Goal: Task Accomplishment & Management: Manage account settings

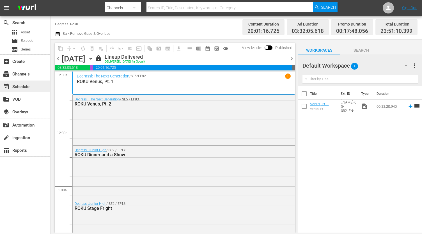
click at [20, 87] on div "event_available Schedule" at bounding box center [15, 85] width 31 height 5
click at [32, 75] on div "subscriptions Channels" at bounding box center [25, 73] width 50 height 11
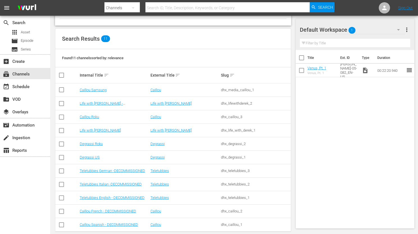
scroll to position [51, 0]
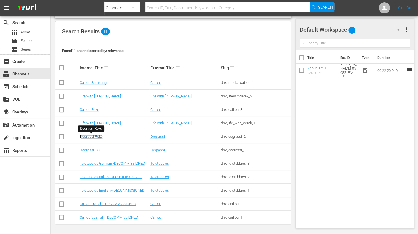
click at [92, 137] on link "Degrassi Roku" at bounding box center [91, 136] width 23 height 4
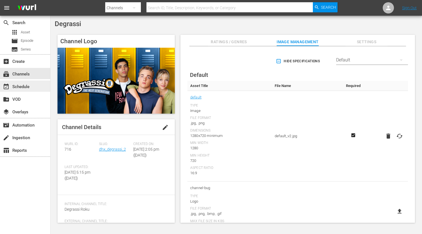
click at [21, 86] on div "event_available Schedule" at bounding box center [15, 85] width 31 height 5
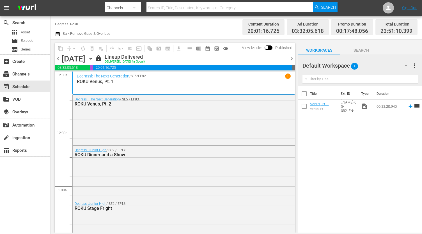
click at [292, 60] on span "chevron_right" at bounding box center [291, 58] width 7 height 7
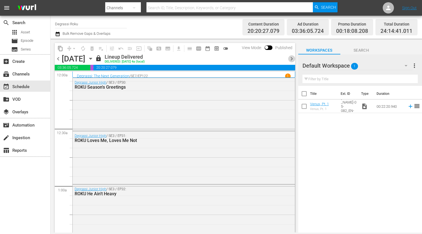
click at [292, 61] on span "chevron_right" at bounding box center [291, 58] width 7 height 7
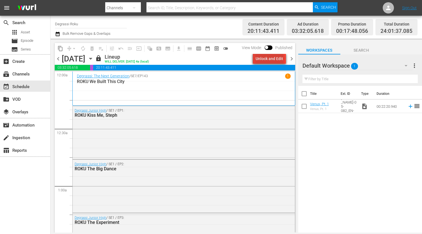
click at [271, 60] on div "Unlock and Edit" at bounding box center [270, 59] width 28 height 10
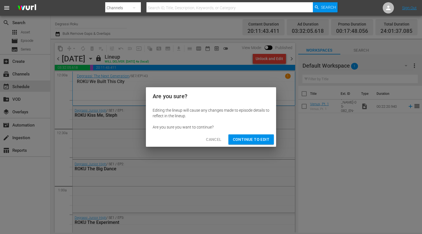
click at [258, 140] on span "Continue to Edit" at bounding box center [251, 139] width 36 height 7
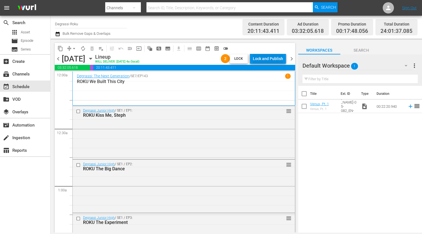
click at [271, 60] on div "Lock and Publish" at bounding box center [268, 59] width 30 height 10
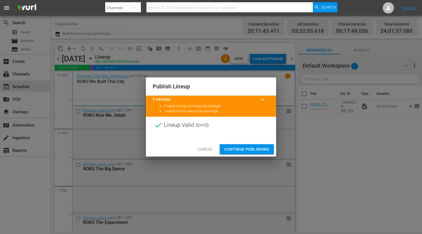
click at [249, 149] on span "Continue Publishing" at bounding box center [246, 149] width 45 height 7
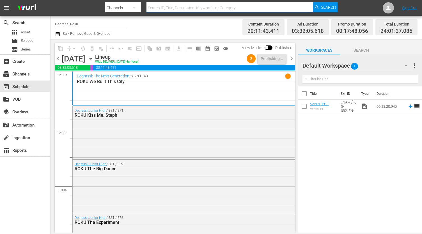
click at [177, 9] on input "text" at bounding box center [230, 7] width 166 height 13
type input "Twenty Bucks"
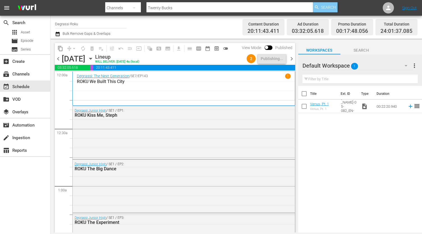
click at [325, 9] on span "Search" at bounding box center [328, 7] width 15 height 10
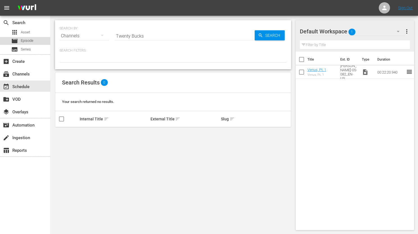
click at [32, 45] on div "movie Episode" at bounding box center [22, 41] width 22 height 8
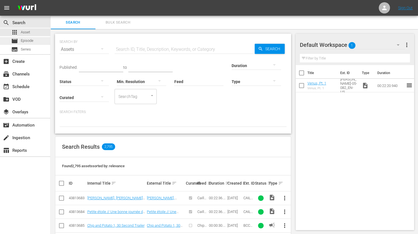
click at [38, 41] on div "movie Episode" at bounding box center [25, 41] width 50 height 8
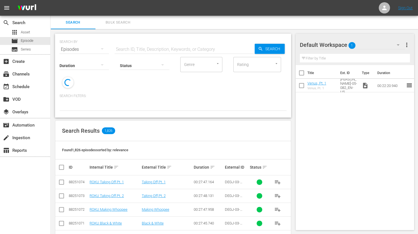
click at [174, 52] on input "text" at bounding box center [185, 49] width 140 height 13
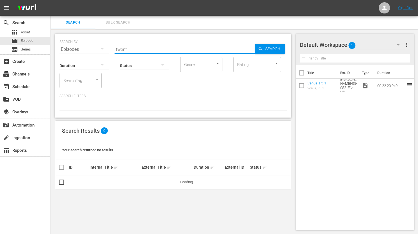
type input "Twenty Bucks"
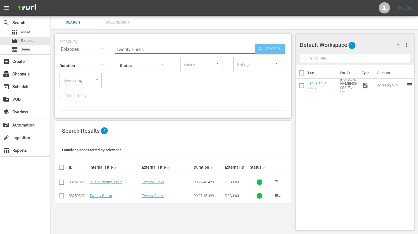
click at [279, 53] on span "Search" at bounding box center [274, 49] width 22 height 10
click at [158, 184] on link "Twenty Bucks" at bounding box center [153, 182] width 22 height 4
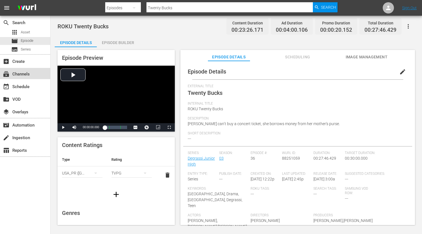
click at [26, 72] on div "subscriptions Channels" at bounding box center [15, 73] width 31 height 5
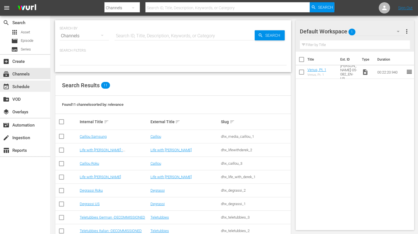
click at [28, 88] on div "event_available Schedule" at bounding box center [15, 85] width 31 height 5
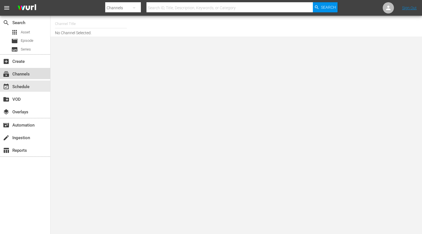
click at [32, 69] on div "subscriptions Channels" at bounding box center [25, 73] width 50 height 11
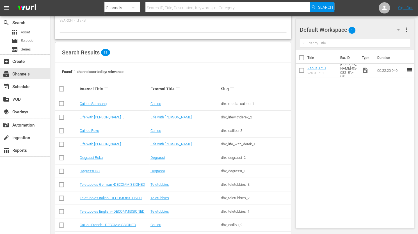
scroll to position [51, 0]
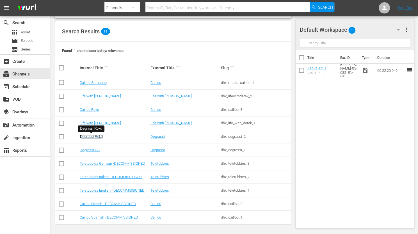
click at [95, 137] on link "Degrassi Roku" at bounding box center [91, 136] width 23 height 4
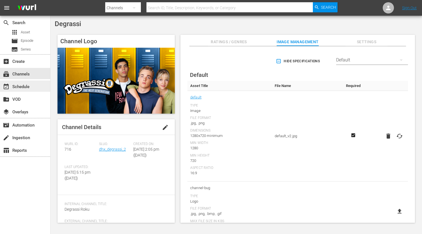
click at [36, 88] on div "event_available Schedule" at bounding box center [25, 86] width 50 height 11
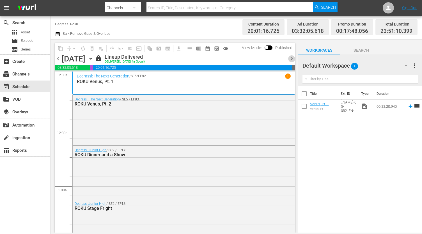
click at [292, 60] on span "chevron_right" at bounding box center [291, 58] width 7 height 7
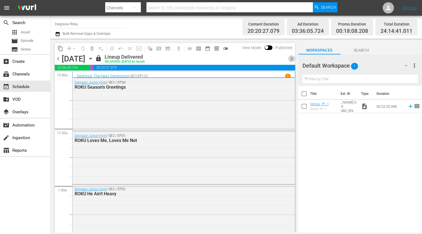
drag, startPoint x: 292, startPoint y: 59, endPoint x: 302, endPoint y: 68, distance: 12.9
click at [292, 60] on span "chevron_right" at bounding box center [291, 58] width 7 height 7
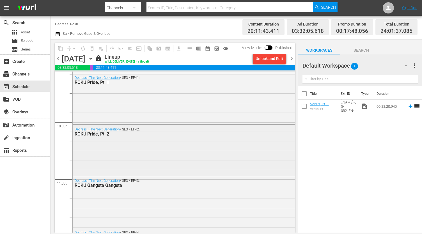
scroll to position [2625, 0]
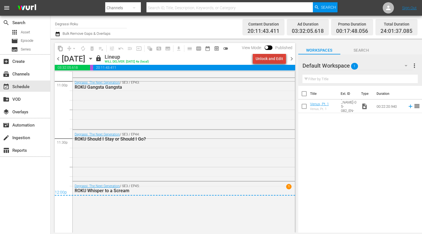
click at [276, 57] on div "Unlock and Edit" at bounding box center [270, 59] width 28 height 10
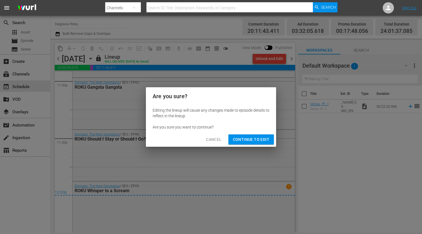
click at [238, 142] on span "Continue to Edit" at bounding box center [251, 139] width 36 height 7
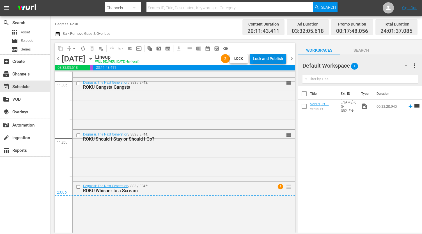
click at [267, 61] on div "Lock and Publish" at bounding box center [268, 59] width 30 height 10
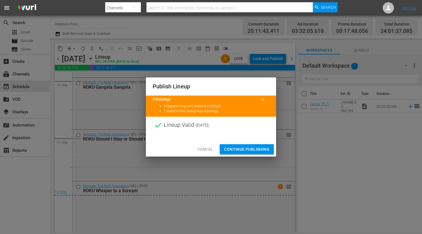
click at [247, 149] on span "Continue Publishing" at bounding box center [246, 149] width 45 height 7
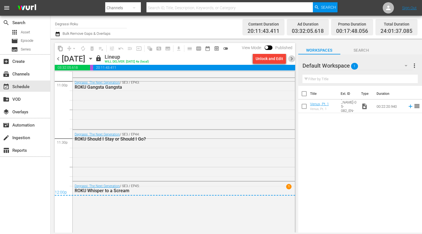
click at [291, 60] on span "chevron_right" at bounding box center [291, 58] width 7 height 7
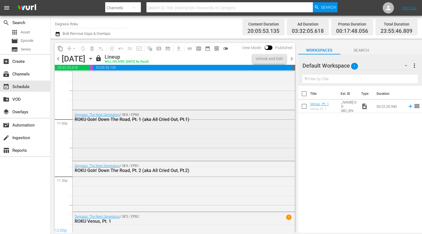
scroll to position [2617, 0]
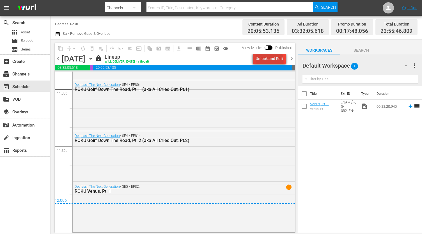
click at [270, 62] on div "Unlock and Edit" at bounding box center [270, 59] width 28 height 10
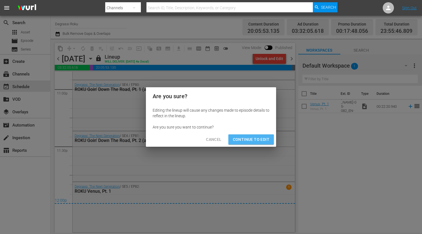
click at [258, 138] on span "Continue to Edit" at bounding box center [251, 139] width 36 height 7
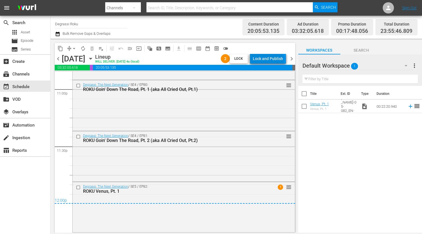
click at [270, 60] on div "Lock and Publish" at bounding box center [268, 59] width 30 height 10
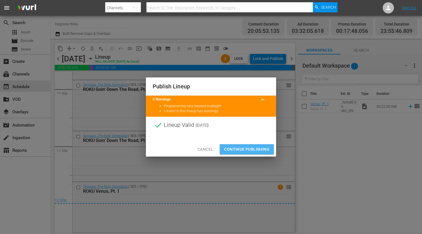
click at [239, 152] on span "Continue Publishing" at bounding box center [246, 149] width 45 height 7
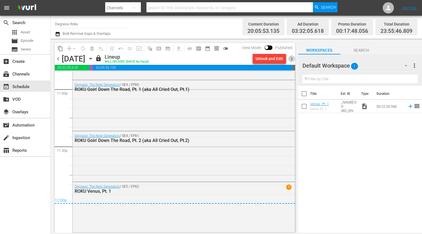
click at [292, 59] on span "chevron_right" at bounding box center [291, 58] width 7 height 7
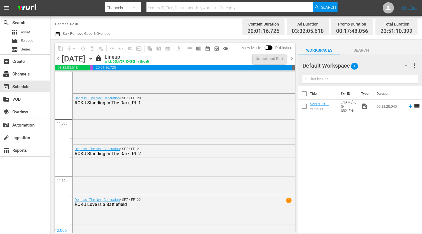
scroll to position [2600, 0]
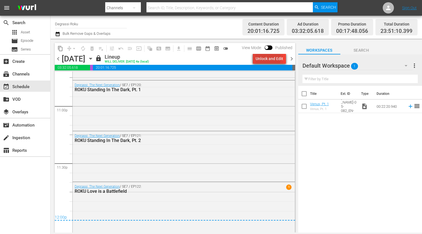
click at [270, 58] on div "Unlock and Edit" at bounding box center [270, 59] width 28 height 10
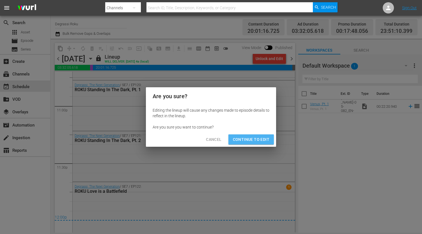
click at [252, 136] on button "Continue to Edit" at bounding box center [251, 139] width 45 height 10
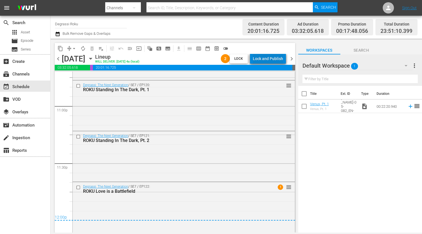
click at [272, 60] on div "Lock and Publish" at bounding box center [268, 59] width 30 height 10
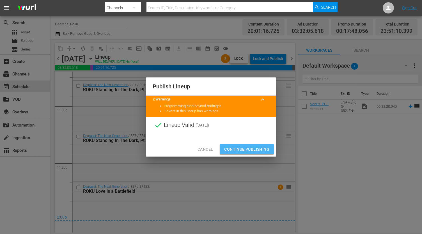
click at [248, 152] on span "Continue Publishing" at bounding box center [246, 149] width 45 height 7
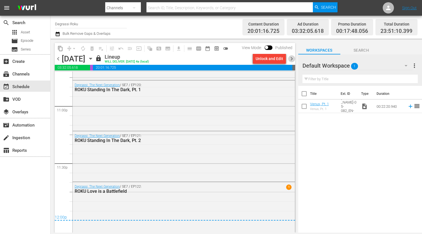
click at [294, 58] on span "chevron_right" at bounding box center [291, 58] width 7 height 7
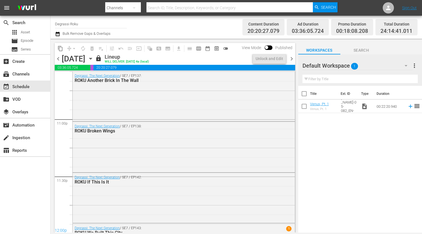
scroll to position [2625, 0]
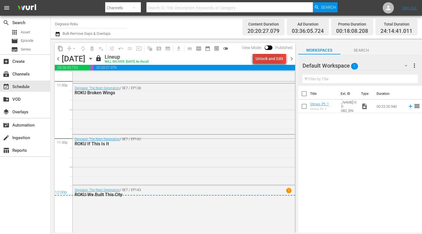
click at [268, 58] on div "Unlock and Edit" at bounding box center [270, 59] width 28 height 10
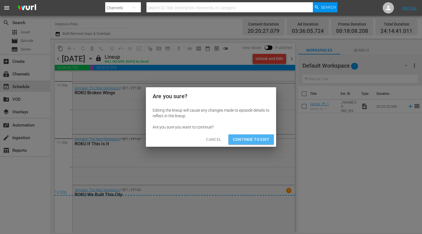
click at [252, 140] on span "Continue to Edit" at bounding box center [251, 139] width 36 height 7
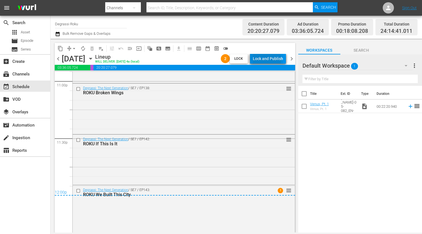
click at [267, 60] on div "Lock and Publish" at bounding box center [268, 59] width 30 height 10
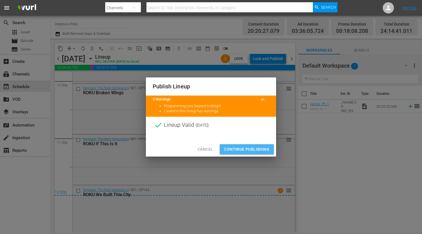
click at [244, 148] on span "Continue Publishing" at bounding box center [246, 149] width 45 height 7
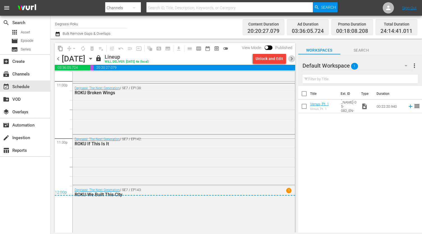
click at [292, 58] on span "chevron_right" at bounding box center [291, 58] width 7 height 7
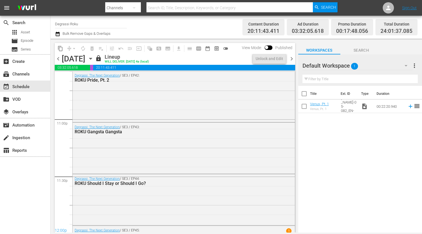
scroll to position [2625, 0]
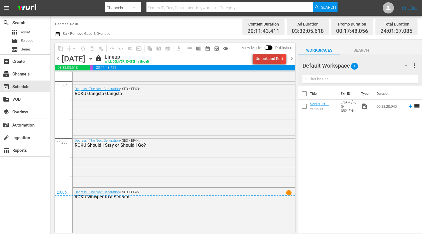
click at [267, 60] on div "Unlock and Edit" at bounding box center [270, 59] width 28 height 10
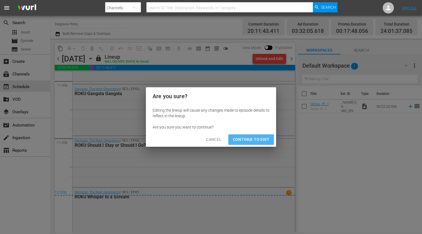
click at [252, 140] on span "Continue to Edit" at bounding box center [251, 139] width 36 height 7
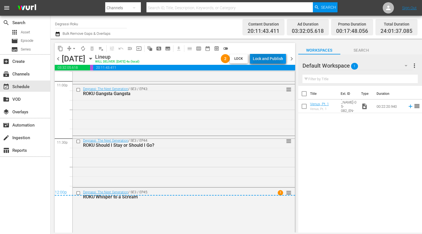
click at [263, 59] on div "Lock and Publish" at bounding box center [268, 59] width 30 height 10
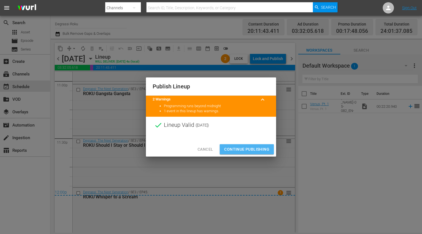
click at [245, 146] on span "Continue Publishing" at bounding box center [246, 149] width 45 height 7
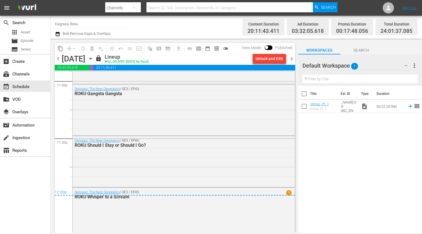
click at [293, 60] on span "chevron_right" at bounding box center [291, 58] width 7 height 7
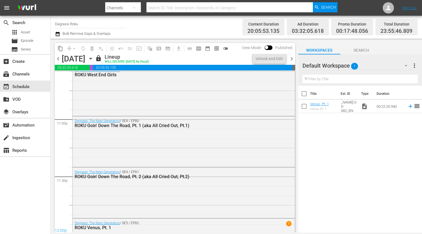
scroll to position [2623, 0]
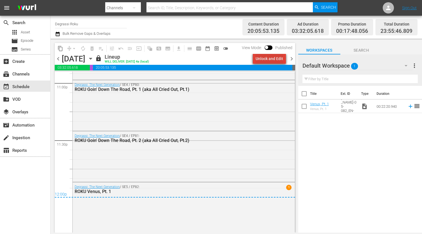
click at [273, 61] on div "Unlock and Edit" at bounding box center [270, 59] width 28 height 10
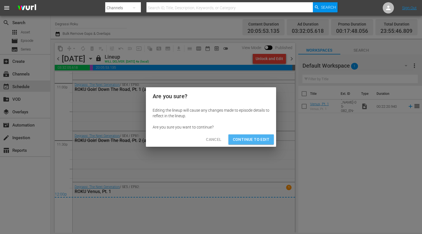
click at [247, 136] on span "Continue to Edit" at bounding box center [251, 139] width 36 height 7
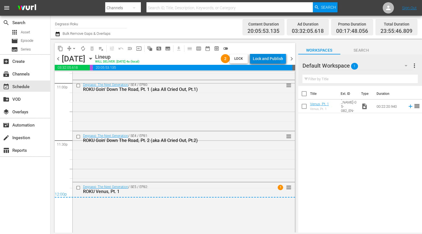
click at [266, 58] on div "Lock and Publish" at bounding box center [268, 59] width 30 height 10
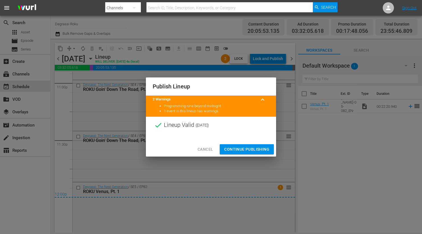
click at [250, 152] on span "Continue Publishing" at bounding box center [246, 149] width 45 height 7
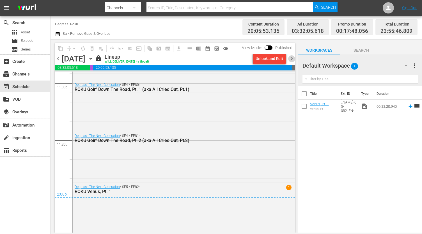
click at [293, 57] on span "chevron_right" at bounding box center [291, 58] width 7 height 7
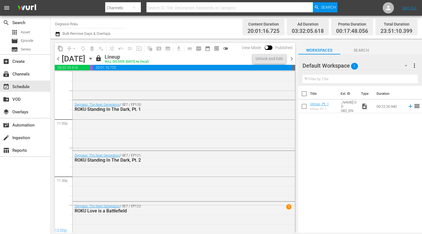
scroll to position [2607, 0]
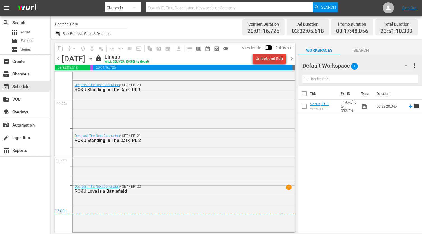
click at [268, 57] on div "Unlock and Edit" at bounding box center [270, 59] width 28 height 10
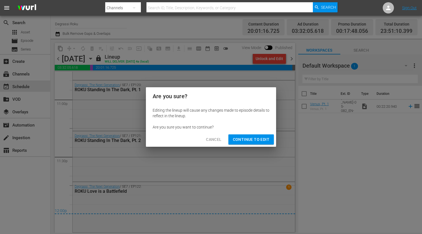
click at [253, 136] on button "Continue to Edit" at bounding box center [251, 139] width 45 height 10
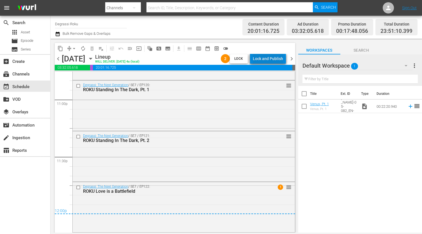
click at [271, 59] on div "Lock and Publish" at bounding box center [268, 59] width 30 height 10
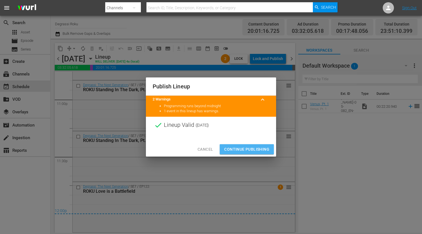
click at [243, 148] on span "Continue Publishing" at bounding box center [246, 149] width 45 height 7
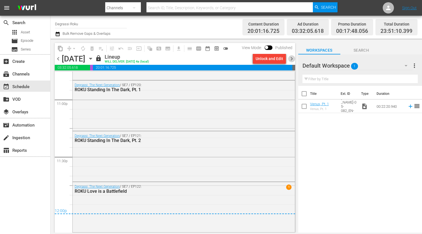
click at [292, 60] on span "chevron_right" at bounding box center [291, 58] width 7 height 7
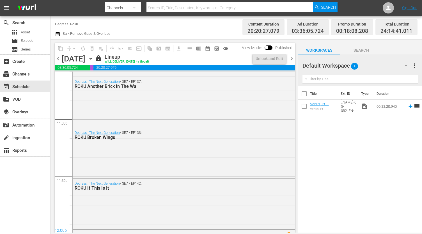
scroll to position [2625, 0]
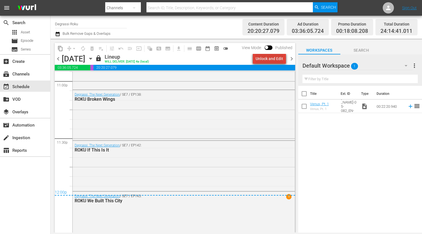
click at [280, 59] on div "Unlock and Edit" at bounding box center [270, 59] width 28 height 10
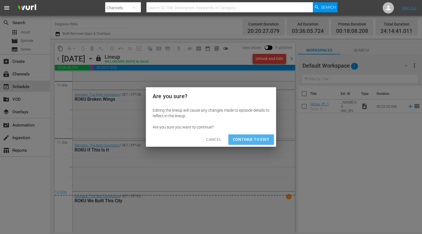
click at [249, 137] on span "Continue to Edit" at bounding box center [251, 139] width 36 height 7
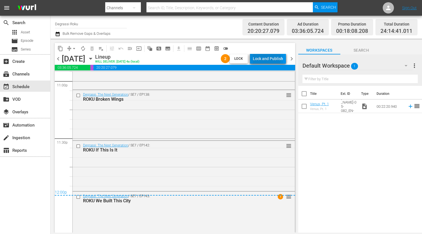
click at [268, 58] on div "Lock and Publish" at bounding box center [268, 59] width 30 height 10
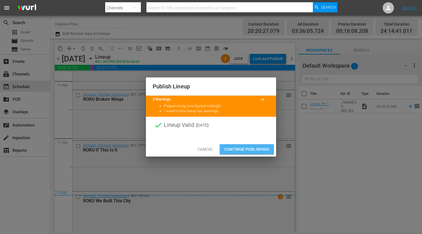
click at [248, 148] on span "Continue Publishing" at bounding box center [246, 149] width 45 height 7
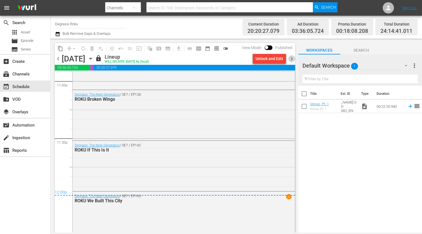
click at [293, 59] on span "chevron_right" at bounding box center [291, 58] width 7 height 7
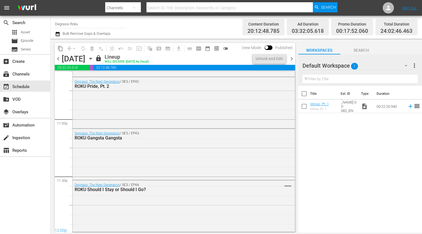
scroll to position [2625, 0]
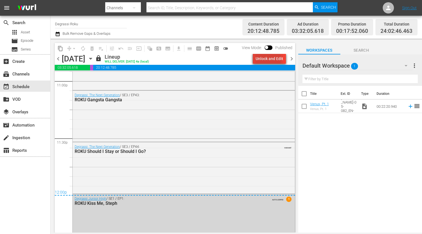
click at [268, 61] on div "Unlock and Edit" at bounding box center [270, 59] width 28 height 10
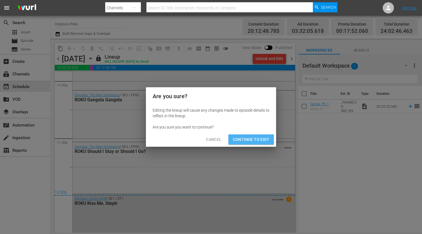
click at [253, 136] on span "Continue to Edit" at bounding box center [251, 139] width 36 height 7
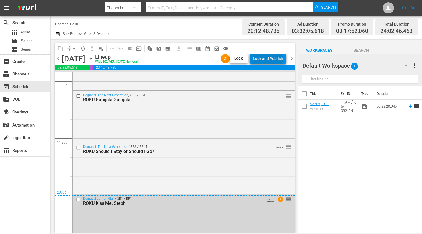
click at [269, 60] on div "Lock and Publish" at bounding box center [268, 59] width 30 height 10
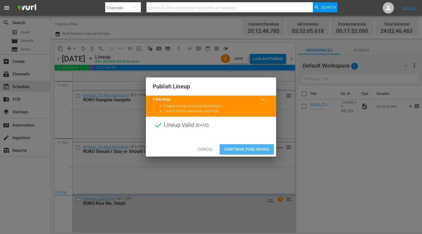
click at [239, 147] on span "Continue Publishing" at bounding box center [246, 149] width 45 height 7
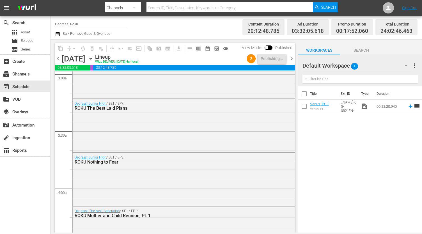
scroll to position [0, 0]
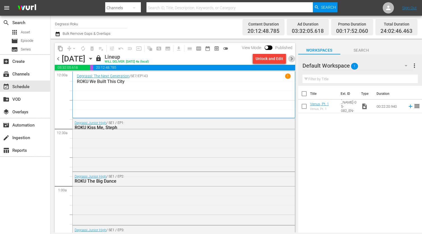
click at [293, 59] on span "chevron_right" at bounding box center [291, 58] width 7 height 7
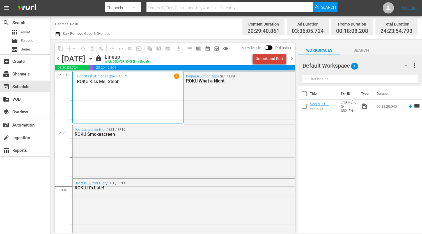
click at [273, 57] on div "Unlock and Edit" at bounding box center [270, 59] width 28 height 10
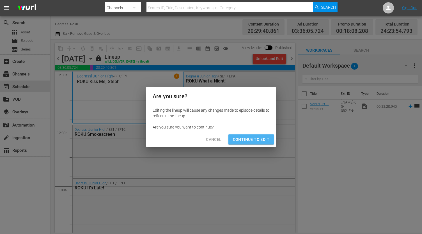
click at [257, 136] on button "Continue to Edit" at bounding box center [251, 139] width 45 height 10
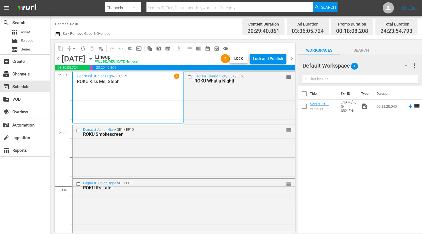
click at [265, 61] on div "Lock and Publish" at bounding box center [268, 59] width 30 height 10
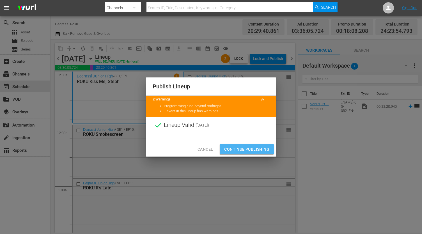
click at [257, 149] on span "Continue Publishing" at bounding box center [246, 149] width 45 height 7
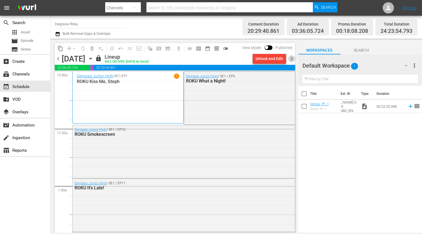
click at [293, 60] on span "chevron_right" at bounding box center [291, 58] width 7 height 7
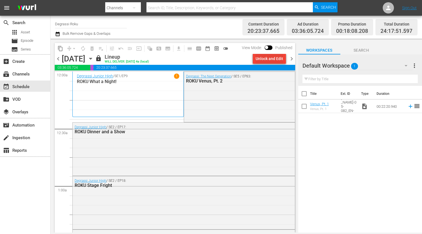
click at [267, 59] on div "Unlock and Edit" at bounding box center [270, 59] width 28 height 10
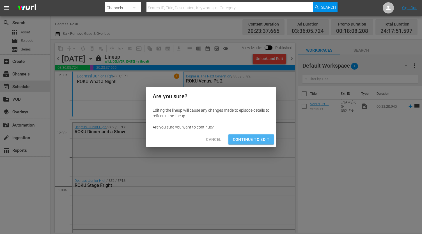
click at [250, 138] on span "Continue to Edit" at bounding box center [251, 139] width 36 height 7
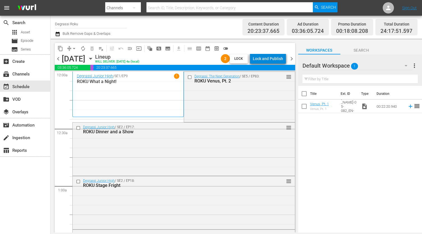
click at [275, 61] on div "Lock and Publish" at bounding box center [268, 59] width 30 height 10
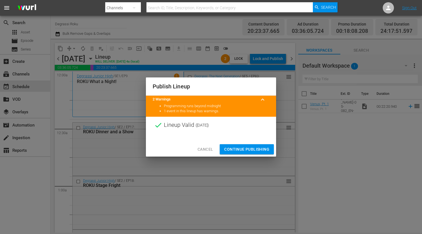
click at [259, 146] on span "Continue Publishing" at bounding box center [246, 149] width 45 height 7
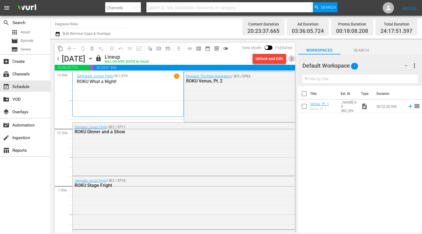
click at [293, 59] on span "chevron_right" at bounding box center [291, 58] width 7 height 7
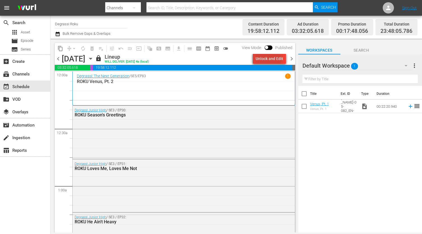
click at [268, 60] on div "Unlock and Edit" at bounding box center [270, 59] width 28 height 10
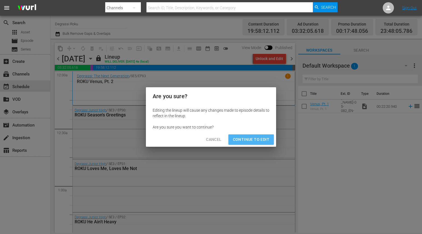
click at [249, 137] on span "Continue to Edit" at bounding box center [251, 139] width 36 height 7
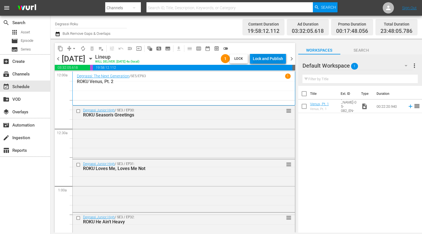
click at [268, 57] on div "Lock and Publish" at bounding box center [268, 59] width 30 height 10
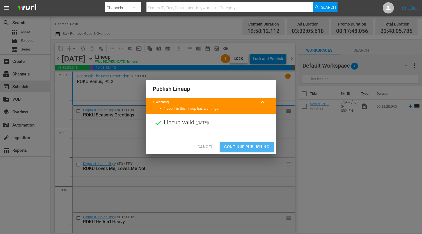
click at [245, 147] on span "Continue Publishing" at bounding box center [246, 146] width 45 height 7
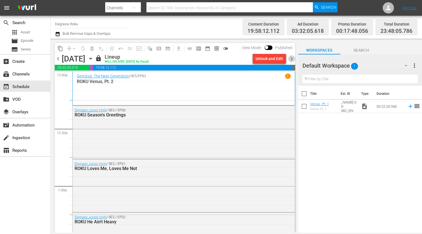
click at [292, 59] on span "chevron_right" at bounding box center [291, 58] width 7 height 7
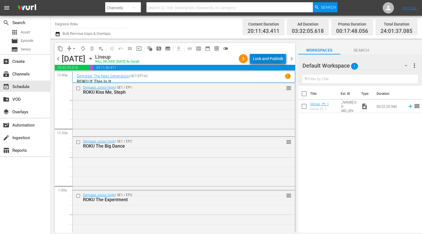
click at [266, 58] on div "Lock and Publish" at bounding box center [268, 59] width 30 height 10
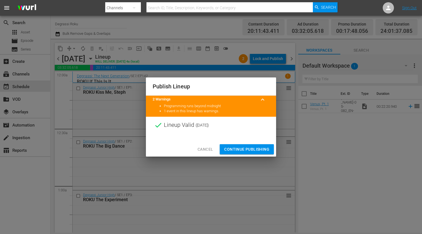
click at [251, 145] on button "Continue Publishing" at bounding box center [247, 149] width 54 height 10
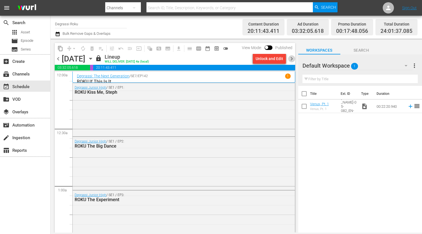
click at [292, 60] on span "chevron_right" at bounding box center [291, 58] width 7 height 7
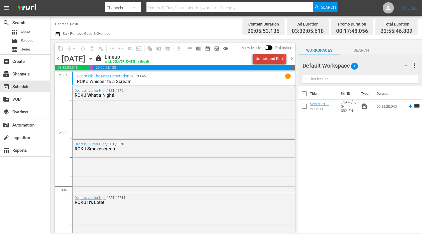
click at [271, 60] on div "Unlock and Edit" at bounding box center [270, 59] width 28 height 10
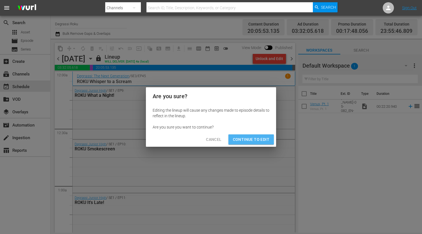
click at [251, 137] on span "Continue to Edit" at bounding box center [251, 139] width 36 height 7
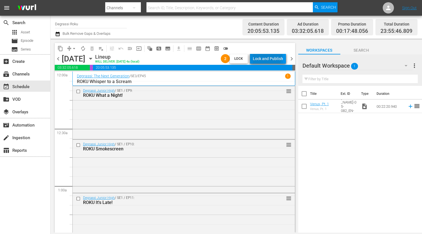
click at [267, 55] on div "Lock and Publish" at bounding box center [268, 59] width 30 height 10
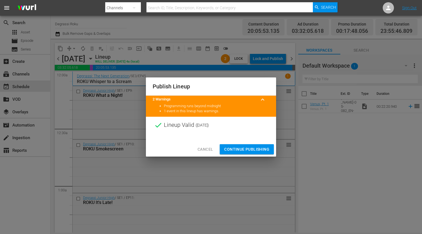
click at [258, 149] on span "Continue Publishing" at bounding box center [246, 149] width 45 height 7
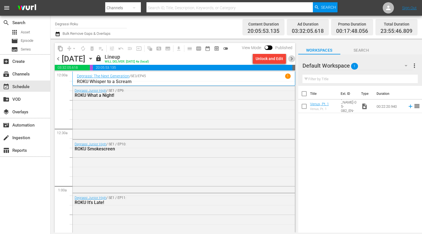
click at [293, 58] on span "chevron_right" at bounding box center [291, 58] width 7 height 7
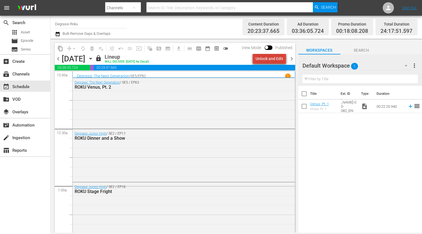
click at [272, 60] on div "Unlock and Edit" at bounding box center [270, 59] width 28 height 10
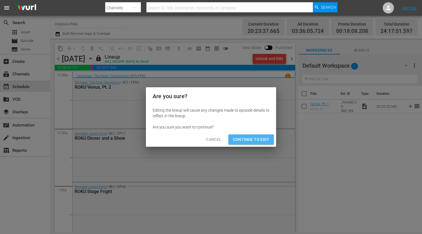
click at [247, 142] on span "Continue to Edit" at bounding box center [251, 139] width 36 height 7
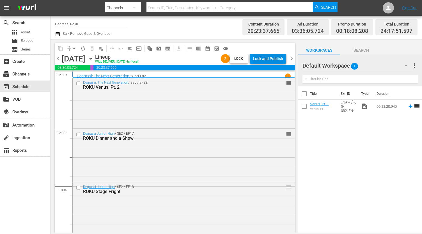
click at [269, 56] on div "Lock and Publish" at bounding box center [268, 59] width 30 height 10
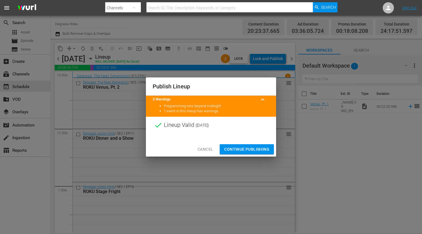
click at [249, 147] on span "Continue Publishing" at bounding box center [246, 149] width 45 height 7
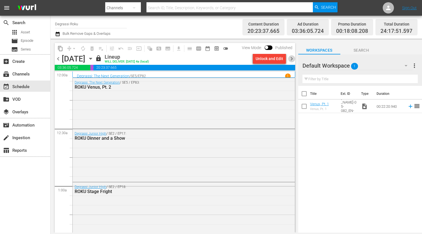
click at [294, 57] on span "chevron_right" at bounding box center [291, 58] width 7 height 7
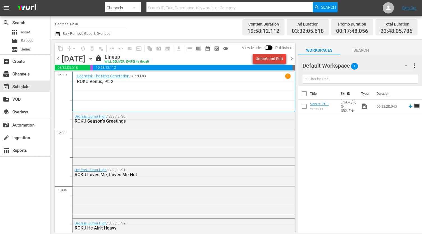
click at [264, 56] on div "Unlock and Edit" at bounding box center [270, 59] width 28 height 10
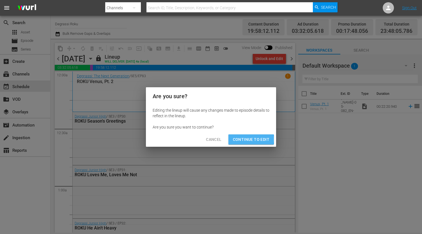
click at [239, 140] on span "Continue to Edit" at bounding box center [251, 139] width 36 height 7
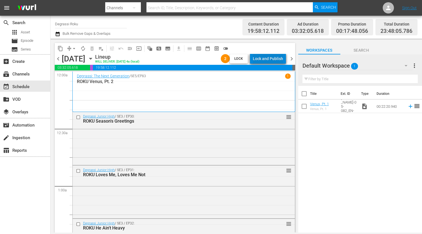
click at [276, 57] on div "Lock and Publish" at bounding box center [268, 59] width 30 height 10
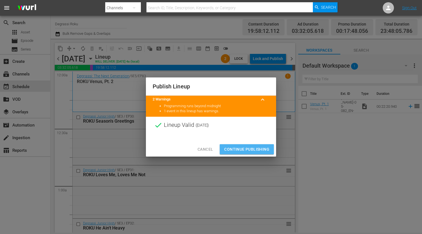
click at [240, 151] on span "Continue Publishing" at bounding box center [246, 149] width 45 height 7
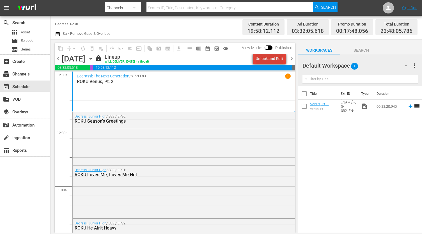
click at [276, 59] on div "Unlock and Edit" at bounding box center [270, 59] width 28 height 10
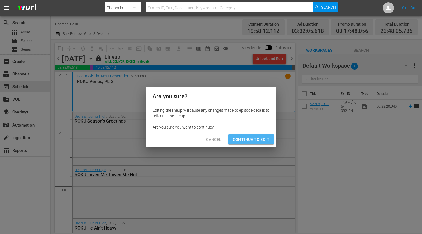
click at [245, 140] on span "Continue to Edit" at bounding box center [251, 139] width 36 height 7
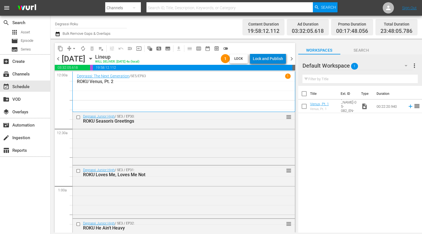
click at [278, 58] on div "Lock and Publish" at bounding box center [268, 59] width 30 height 10
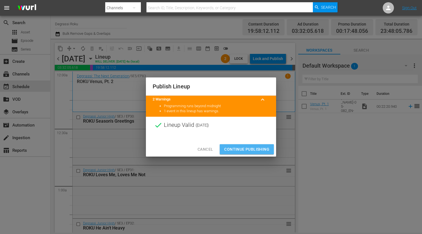
click at [253, 147] on span "Continue Publishing" at bounding box center [246, 149] width 45 height 7
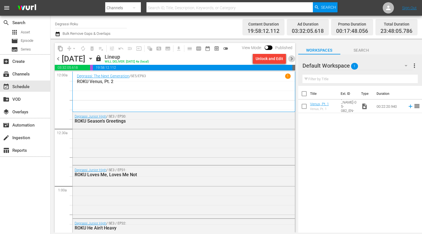
click at [293, 59] on span "chevron_right" at bounding box center [291, 58] width 7 height 7
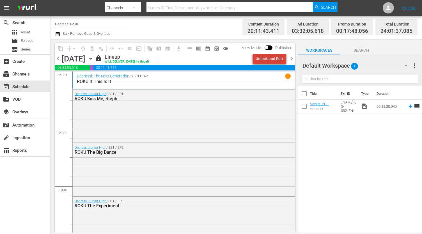
click at [276, 59] on div "Unlock and Edit" at bounding box center [270, 59] width 28 height 10
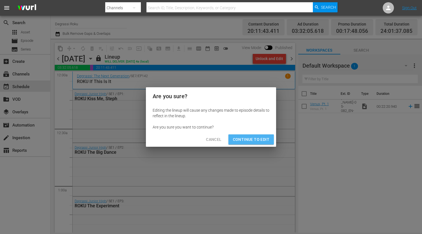
click at [254, 140] on span "Continue to Edit" at bounding box center [251, 139] width 36 height 7
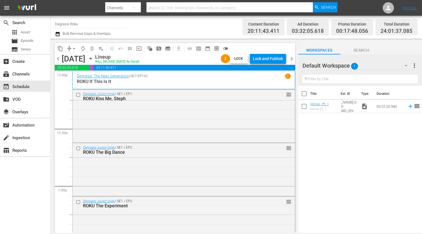
click at [263, 62] on div "Lock and Publish" at bounding box center [268, 59] width 30 height 10
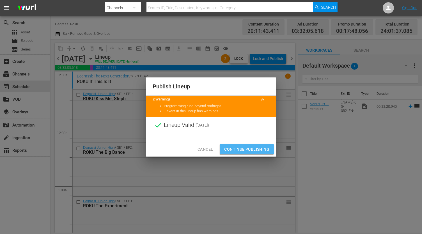
click at [263, 149] on span "Continue Publishing" at bounding box center [246, 149] width 45 height 7
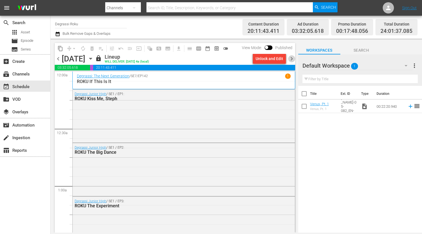
click at [291, 57] on span "chevron_right" at bounding box center [291, 58] width 7 height 7
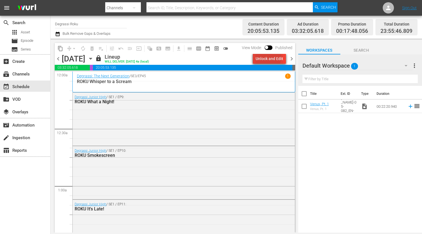
click at [269, 57] on div "Unlock and Edit" at bounding box center [270, 59] width 28 height 10
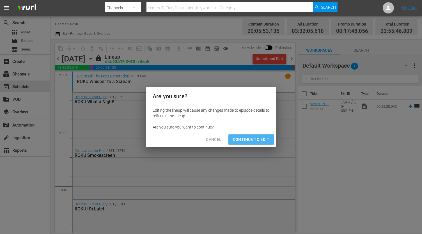
click at [243, 138] on span "Continue to Edit" at bounding box center [251, 139] width 36 height 7
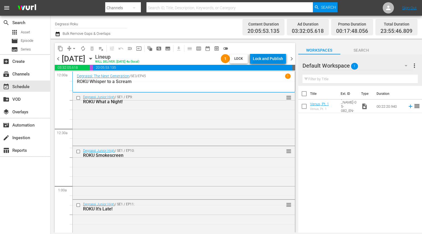
click at [276, 58] on div "Lock and Publish" at bounding box center [268, 59] width 30 height 10
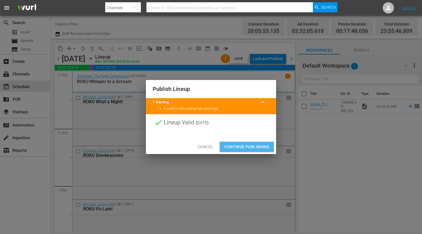
click at [247, 147] on span "Continue Publishing" at bounding box center [246, 146] width 45 height 7
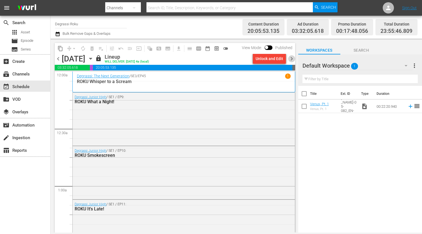
click at [292, 59] on span "chevron_right" at bounding box center [291, 58] width 7 height 7
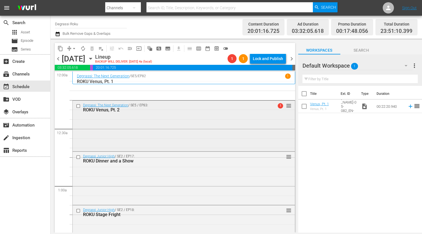
click at [278, 107] on span "1" at bounding box center [280, 105] width 5 height 5
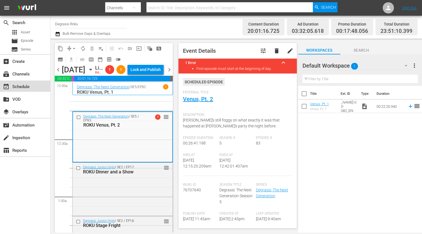
click at [18, 86] on div "event_available Schedule" at bounding box center [15, 85] width 31 height 5
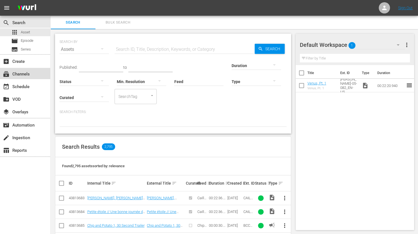
click at [24, 74] on div "subscriptions Channels" at bounding box center [15, 73] width 31 height 5
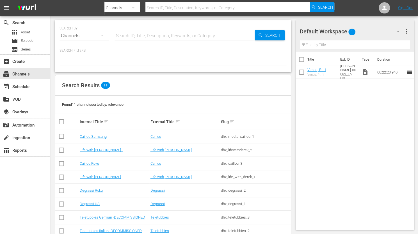
click at [91, 193] on td "Degrassi Roku" at bounding box center [114, 190] width 71 height 13
click at [95, 189] on link "Degrassi Roku" at bounding box center [91, 190] width 23 height 4
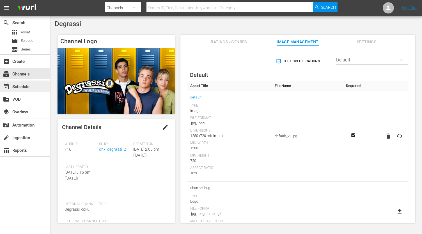
click at [26, 84] on div "event_available Schedule" at bounding box center [15, 85] width 31 height 5
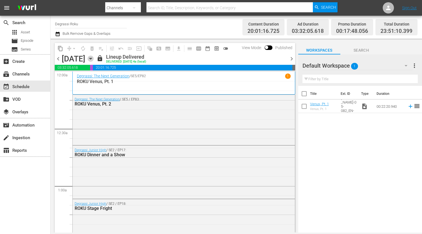
click at [94, 58] on icon "button" at bounding box center [91, 59] width 6 height 6
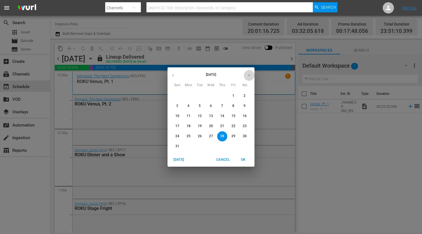
click at [248, 73] on icon "button" at bounding box center [249, 75] width 4 height 4
click at [233, 113] on button "19" at bounding box center [234, 116] width 10 height 10
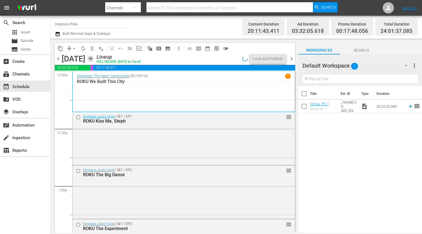
click at [94, 60] on icon "button" at bounding box center [91, 59] width 6 height 6
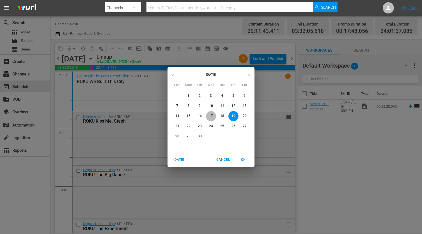
click at [209, 118] on p "17" at bounding box center [211, 116] width 4 height 5
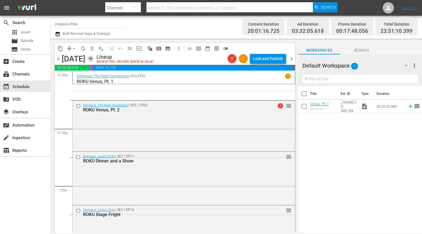
click at [94, 58] on icon "button" at bounding box center [91, 59] width 6 height 6
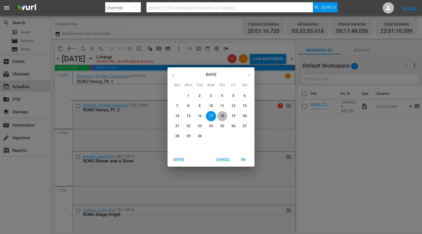
click at [222, 120] on button "18" at bounding box center [222, 116] width 10 height 10
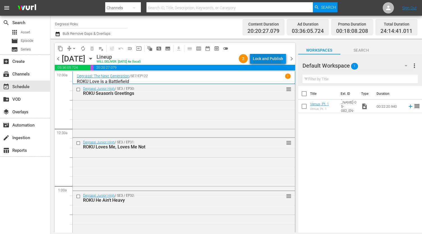
click at [260, 61] on div "Lock and Publish" at bounding box center [268, 59] width 30 height 10
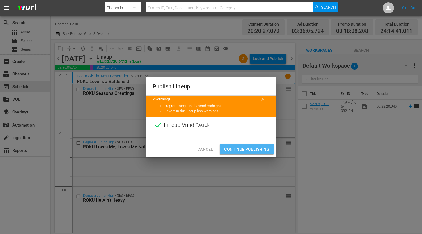
click at [250, 147] on span "Continue Publishing" at bounding box center [246, 149] width 45 height 7
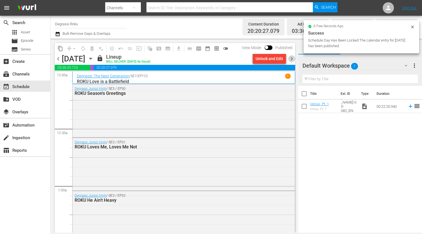
click at [290, 58] on span "chevron_right" at bounding box center [291, 58] width 7 height 7
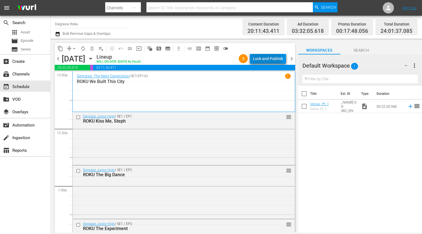
click at [264, 61] on div "Lock and Publish" at bounding box center [268, 59] width 30 height 10
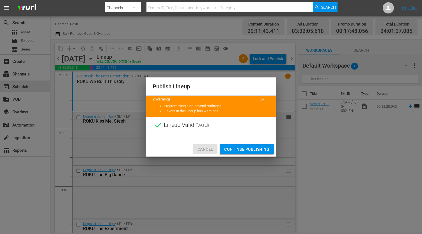
click at [202, 152] on span "Cancel" at bounding box center [205, 149] width 15 height 7
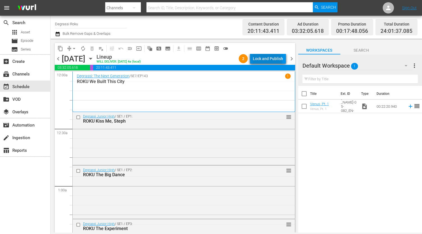
click at [264, 62] on div "Lock and Publish" at bounding box center [268, 59] width 30 height 10
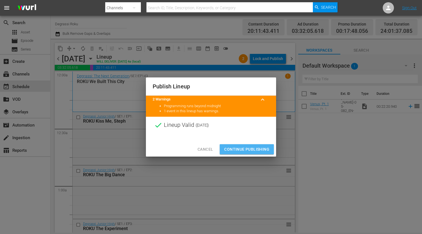
click at [252, 149] on span "Continue Publishing" at bounding box center [246, 149] width 45 height 7
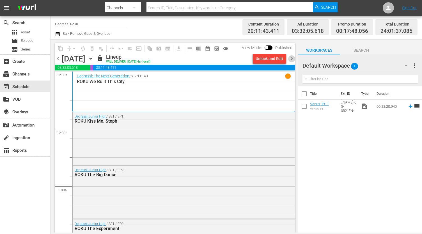
click at [293, 60] on span "chevron_right" at bounding box center [291, 58] width 7 height 7
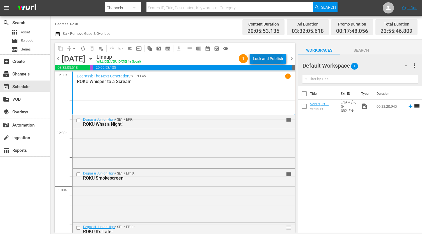
click at [266, 56] on div "Lock and Publish" at bounding box center [268, 59] width 30 height 10
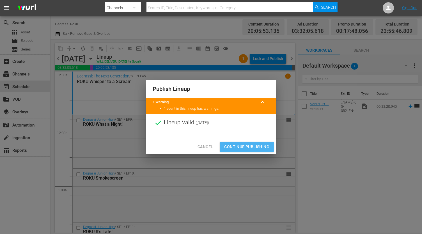
click at [238, 148] on span "Continue Publishing" at bounding box center [246, 146] width 45 height 7
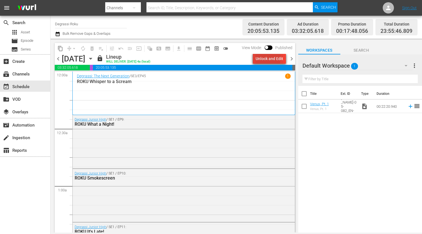
click at [261, 58] on div "Unlock and Edit" at bounding box center [270, 59] width 28 height 10
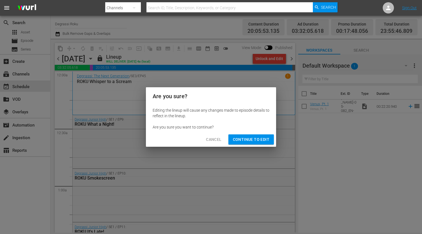
click at [255, 141] on span "Continue to Edit" at bounding box center [251, 139] width 36 height 7
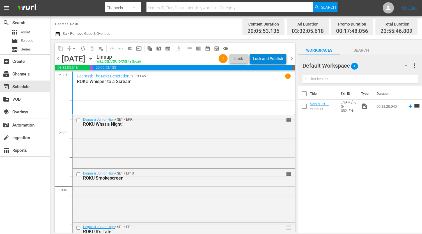
click at [279, 59] on div "Lock and Publish" at bounding box center [268, 59] width 30 height 10
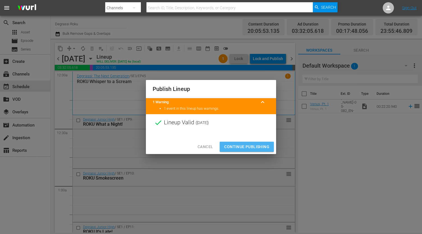
click at [233, 145] on span "Continue Publishing" at bounding box center [246, 146] width 45 height 7
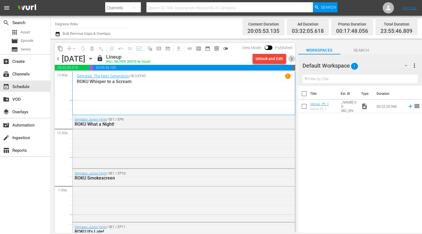
click at [290, 58] on span "chevron_right" at bounding box center [291, 58] width 7 height 7
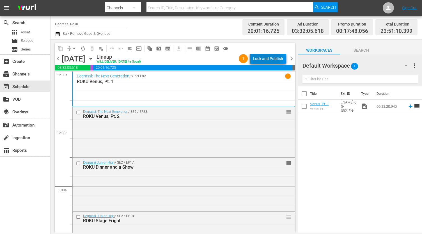
click at [264, 58] on div "Lock and Publish" at bounding box center [268, 59] width 30 height 10
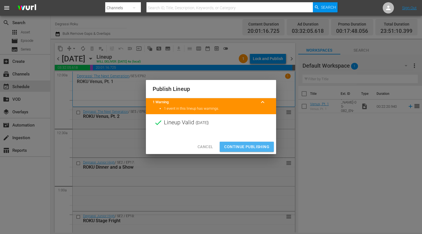
click at [248, 147] on span "Continue Publishing" at bounding box center [246, 146] width 45 height 7
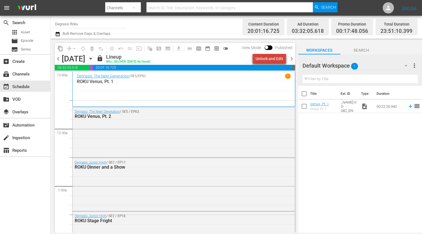
click at [272, 59] on div "Unlock and Edit" at bounding box center [270, 59] width 28 height 10
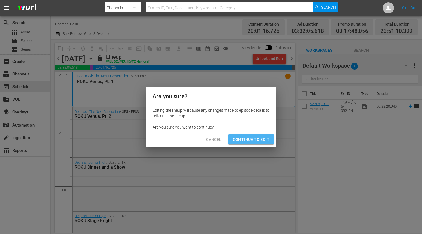
click at [248, 142] on span "Continue to Edit" at bounding box center [251, 139] width 36 height 7
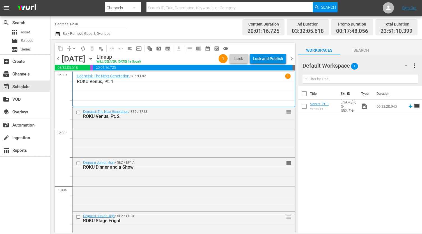
click at [259, 60] on div "Lock and Publish" at bounding box center [268, 59] width 30 height 10
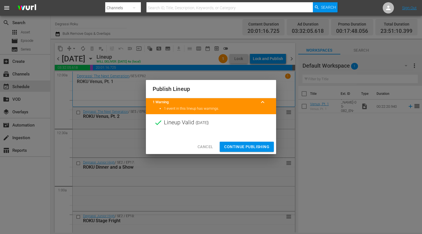
click at [246, 145] on span "Continue Publishing" at bounding box center [246, 146] width 45 height 7
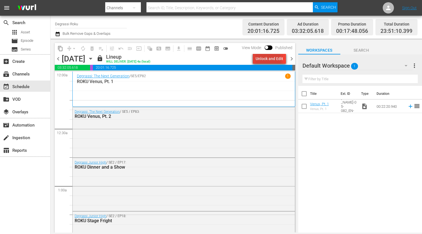
click at [262, 62] on div "Unlock and Edit" at bounding box center [270, 59] width 28 height 10
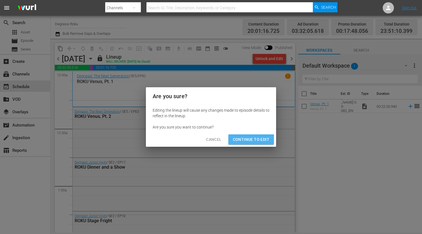
click at [242, 142] on span "Continue to Edit" at bounding box center [251, 139] width 36 height 7
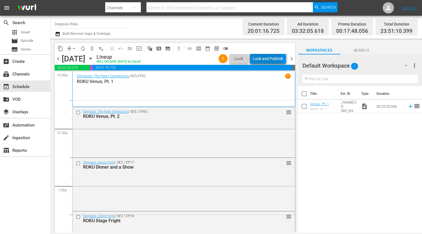
click at [261, 57] on div "Lock and Publish" at bounding box center [268, 59] width 30 height 10
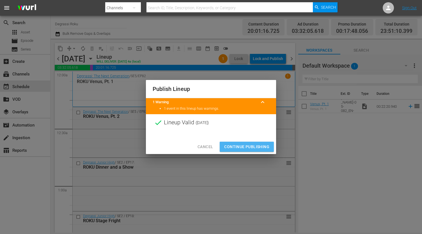
click at [251, 150] on span "Continue Publishing" at bounding box center [246, 146] width 45 height 7
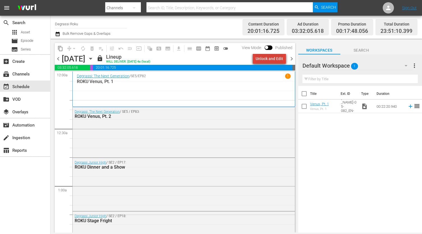
click at [281, 58] on div "Unlock and Edit" at bounding box center [270, 59] width 28 height 10
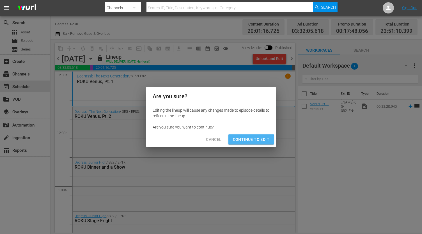
click at [250, 140] on span "Continue to Edit" at bounding box center [251, 139] width 36 height 7
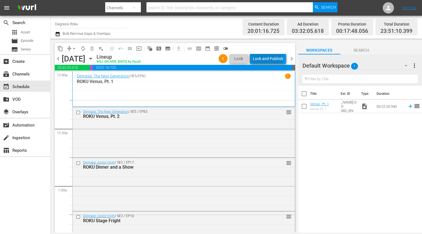
click at [268, 61] on div "Lock and Publish" at bounding box center [268, 59] width 30 height 10
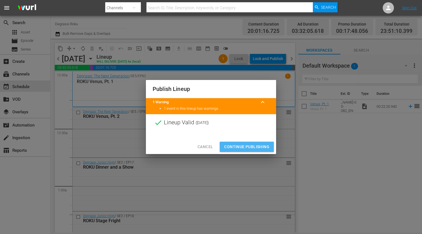
click at [241, 149] on span "Continue Publishing" at bounding box center [246, 146] width 45 height 7
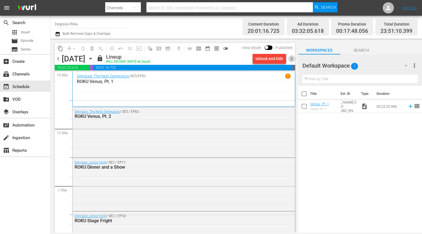
click at [292, 58] on span "chevron_right" at bounding box center [291, 58] width 7 height 7
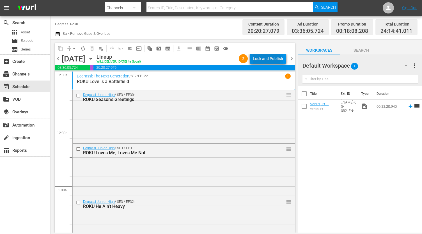
click at [263, 59] on div "Lock and Publish" at bounding box center [268, 59] width 30 height 10
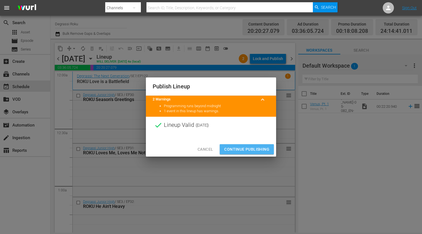
click at [239, 147] on span "Continue Publishing" at bounding box center [246, 149] width 45 height 7
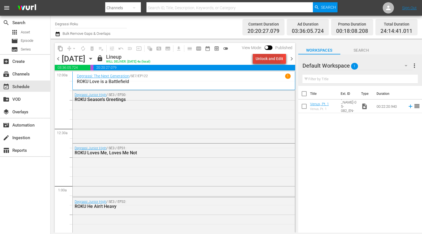
click at [266, 60] on div "Unlock and Edit" at bounding box center [270, 59] width 28 height 10
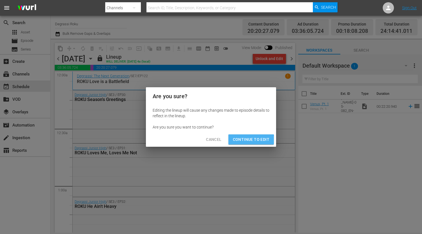
click at [237, 142] on span "Continue to Edit" at bounding box center [251, 139] width 36 height 7
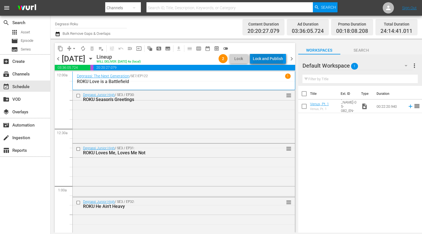
click at [270, 59] on div "Lock and Publish" at bounding box center [268, 59] width 30 height 10
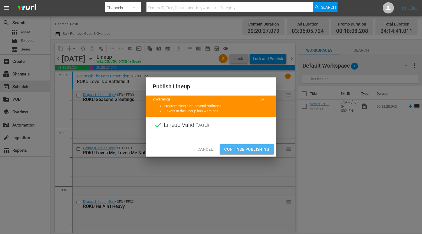
click at [237, 149] on span "Continue Publishing" at bounding box center [246, 149] width 45 height 7
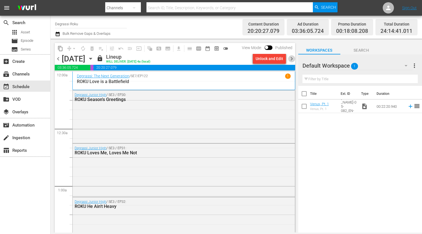
click at [292, 59] on span "chevron_right" at bounding box center [291, 58] width 7 height 7
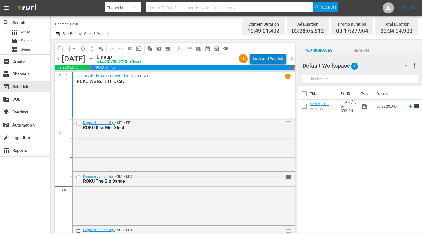
click at [271, 60] on div "Lock and Publish" at bounding box center [268, 59] width 30 height 10
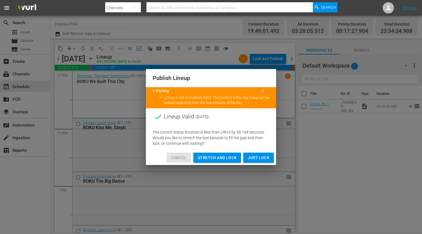
click at [176, 158] on span "Cancel" at bounding box center [178, 157] width 15 height 7
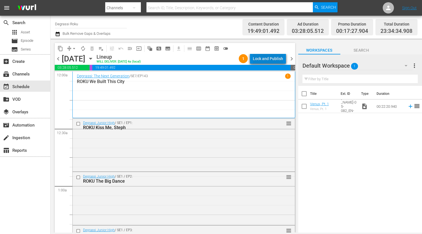
click at [275, 60] on div "Lock and Publish" at bounding box center [268, 59] width 30 height 10
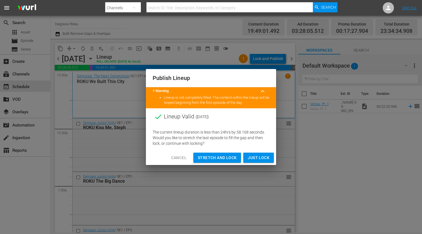
click at [178, 155] on span "Cancel" at bounding box center [178, 157] width 15 height 7
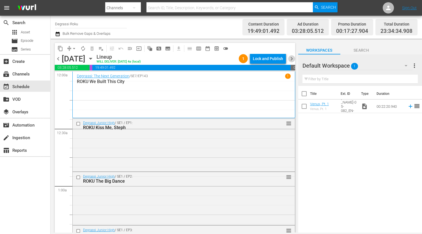
click at [294, 60] on span "chevron_right" at bounding box center [291, 58] width 7 height 7
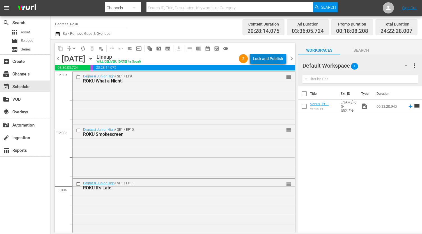
click at [259, 59] on div "Lock and Publish" at bounding box center [268, 59] width 30 height 10
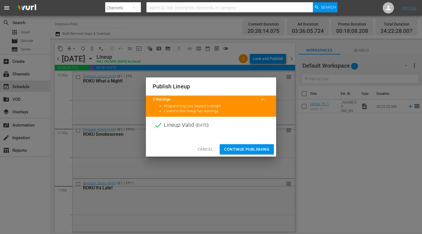
click at [260, 147] on span "Continue Publishing" at bounding box center [246, 149] width 45 height 7
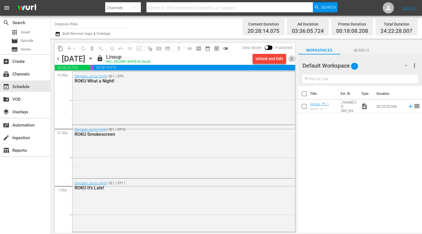
click at [289, 58] on span "chevron_right" at bounding box center [291, 58] width 7 height 7
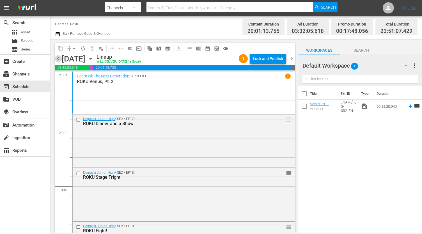
click at [59, 58] on span "chevron_left" at bounding box center [58, 58] width 7 height 7
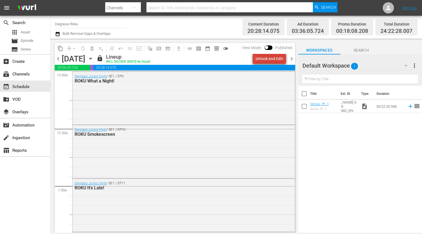
click at [272, 58] on div "Unlock and Edit" at bounding box center [270, 59] width 28 height 10
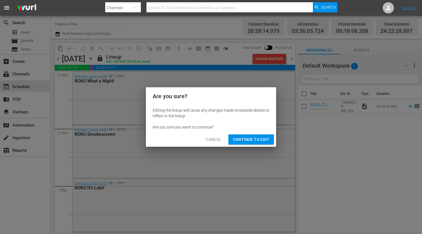
click at [257, 134] on div "Cancel Continue to Edit" at bounding box center [211, 139] width 130 height 15
click at [257, 135] on button "Continue to Edit" at bounding box center [251, 139] width 45 height 10
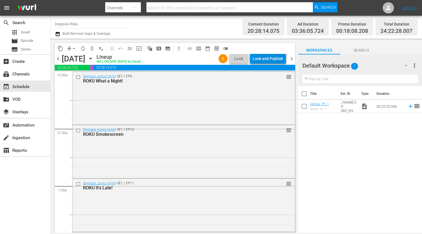
click at [269, 63] on div "Lock and Publish" at bounding box center [268, 59] width 30 height 10
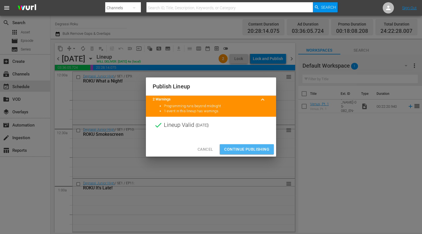
click at [252, 148] on span "Continue Publishing" at bounding box center [246, 149] width 45 height 7
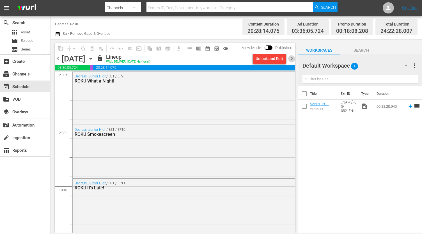
click at [293, 58] on span "chevron_right" at bounding box center [291, 58] width 7 height 7
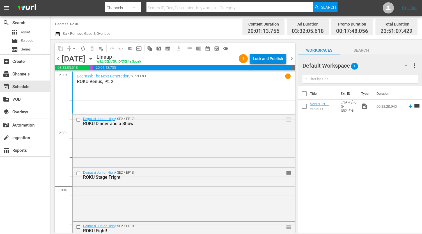
click at [259, 58] on div "Lock and Publish" at bounding box center [268, 59] width 30 height 10
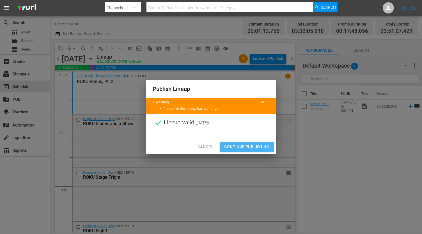
click at [237, 148] on span "Continue Publishing" at bounding box center [246, 146] width 45 height 7
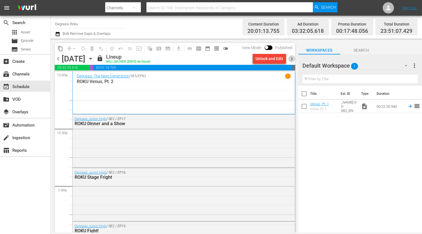
click at [290, 61] on span "chevron_right" at bounding box center [291, 58] width 7 height 7
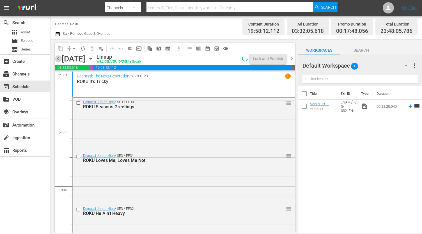
click at [57, 60] on span "chevron_left" at bounding box center [58, 58] width 7 height 7
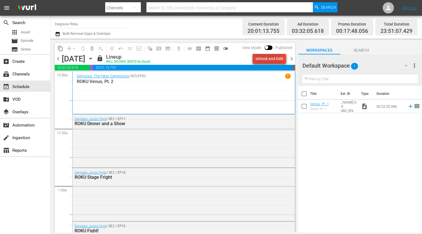
click at [267, 59] on div "Unlock and Edit" at bounding box center [270, 59] width 28 height 10
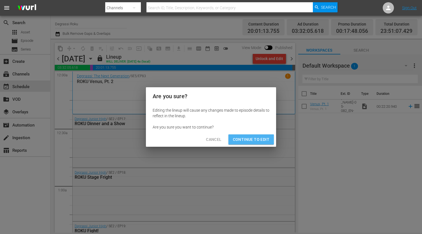
click at [248, 140] on span "Continue to Edit" at bounding box center [251, 139] width 36 height 7
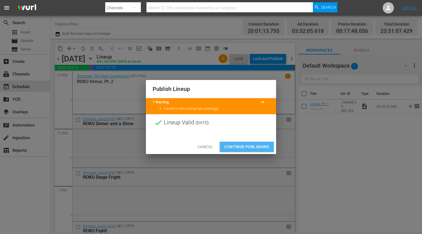
click at [247, 142] on button "Continue Publishing" at bounding box center [247, 147] width 54 height 10
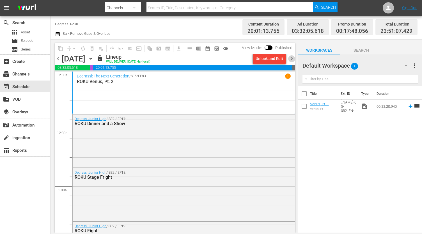
click at [294, 58] on span "chevron_right" at bounding box center [291, 58] width 7 height 7
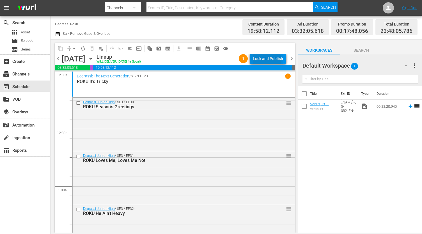
click at [262, 61] on div "Lock and Publish" at bounding box center [268, 59] width 30 height 10
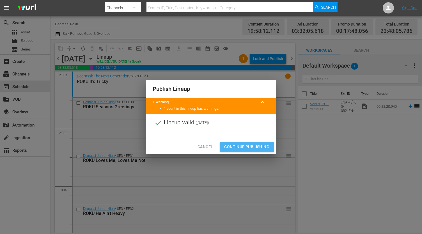
click at [242, 145] on span "Continue Publishing" at bounding box center [246, 146] width 45 height 7
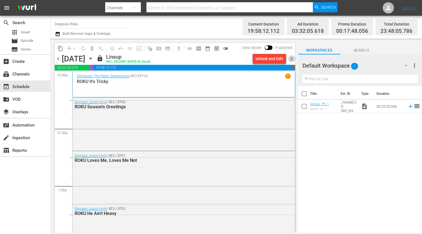
click at [292, 58] on span "chevron_right" at bounding box center [291, 58] width 7 height 7
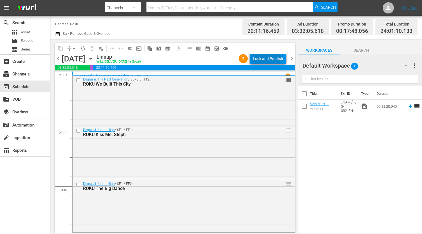
click at [260, 58] on div "Lock and Publish" at bounding box center [268, 59] width 30 height 10
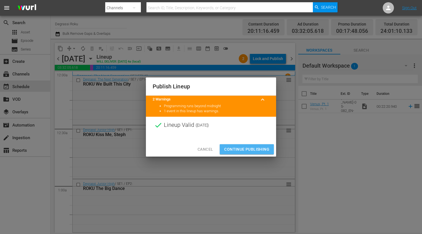
click at [247, 146] on span "Continue Publishing" at bounding box center [246, 149] width 45 height 7
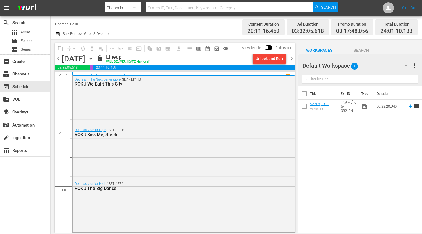
click at [293, 57] on span "chevron_right" at bounding box center [291, 58] width 7 height 7
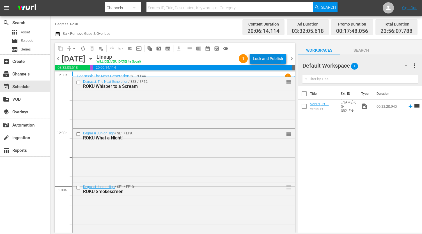
click at [264, 60] on div "Lock and Publish" at bounding box center [268, 59] width 30 height 10
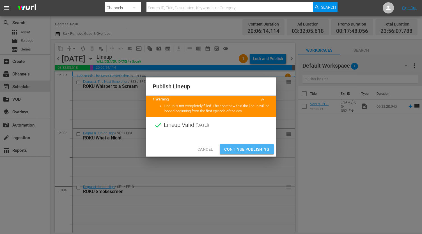
click at [235, 149] on span "Continue Publishing" at bounding box center [246, 149] width 45 height 7
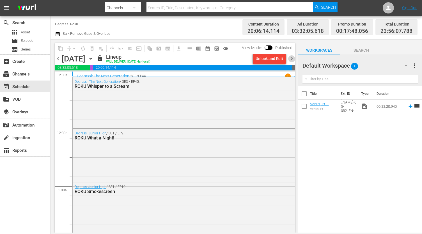
click at [292, 60] on span "chevron_right" at bounding box center [291, 58] width 7 height 7
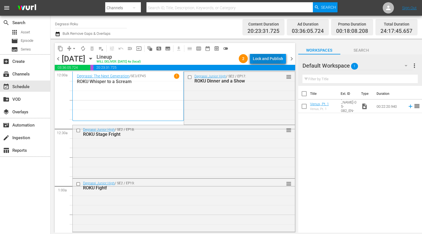
click at [261, 56] on div "Lock and Publish" at bounding box center [268, 59] width 30 height 10
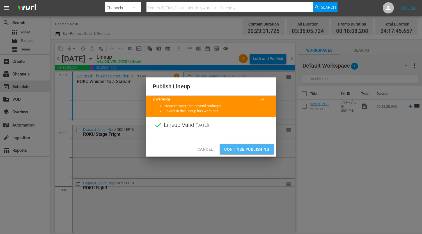
click at [244, 146] on span "Continue Publishing" at bounding box center [246, 149] width 45 height 7
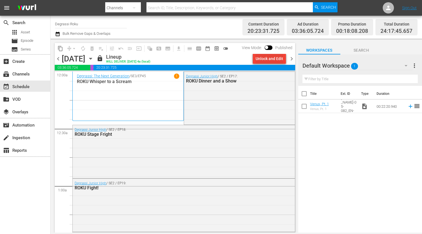
click at [274, 58] on div "Unlock and Edit" at bounding box center [270, 59] width 28 height 10
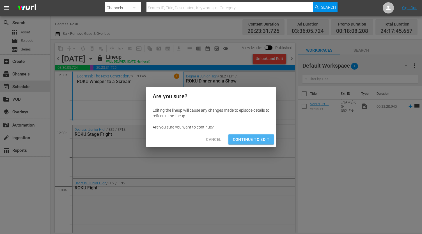
click at [253, 141] on span "Continue to Edit" at bounding box center [251, 139] width 36 height 7
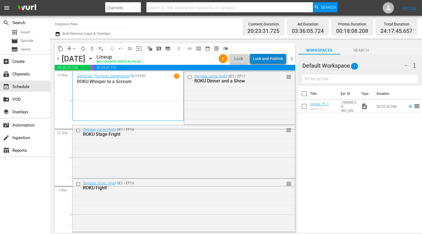
click at [272, 58] on div "Lock and Publish" at bounding box center [268, 59] width 30 height 10
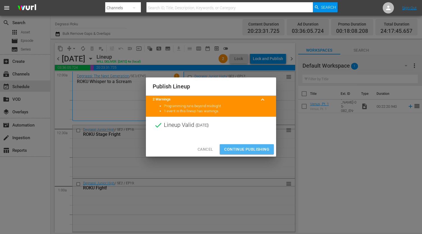
click at [249, 146] on span "Continue Publishing" at bounding box center [246, 149] width 45 height 7
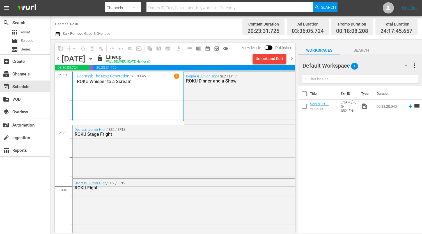
click at [296, 60] on div "content_copy compress arrow_drop_down autorenew_outlined delete_forever_outline…" at bounding box center [174, 136] width 246 height 194
click at [291, 59] on span "chevron_right" at bounding box center [291, 58] width 7 height 7
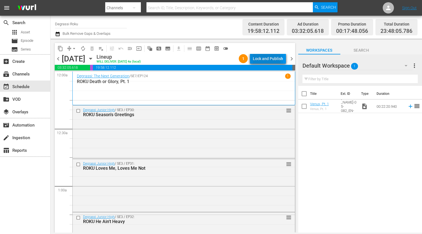
click at [258, 60] on div "Lock and Publish" at bounding box center [268, 59] width 30 height 10
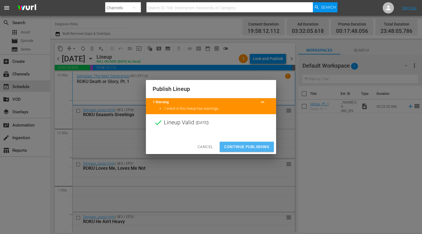
click at [248, 144] on span "Continue Publishing" at bounding box center [246, 146] width 45 height 7
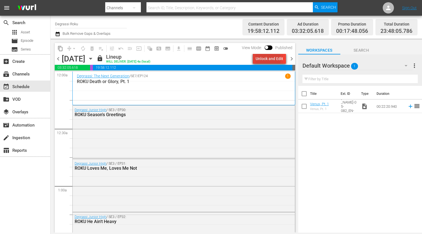
click at [268, 59] on div "Unlock and Edit" at bounding box center [270, 59] width 28 height 10
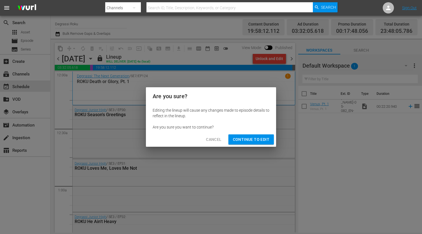
click at [257, 140] on span "Continue to Edit" at bounding box center [251, 139] width 36 height 7
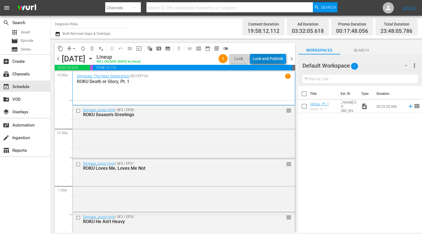
click at [268, 60] on div "Lock and Publish" at bounding box center [268, 59] width 30 height 10
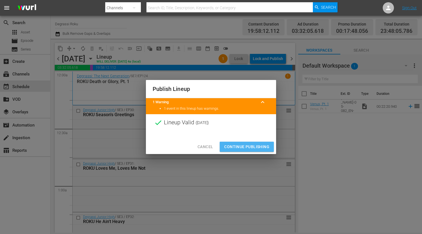
click at [248, 147] on span "Continue Publishing" at bounding box center [246, 146] width 45 height 7
